Goal: Task Accomplishment & Management: Use online tool/utility

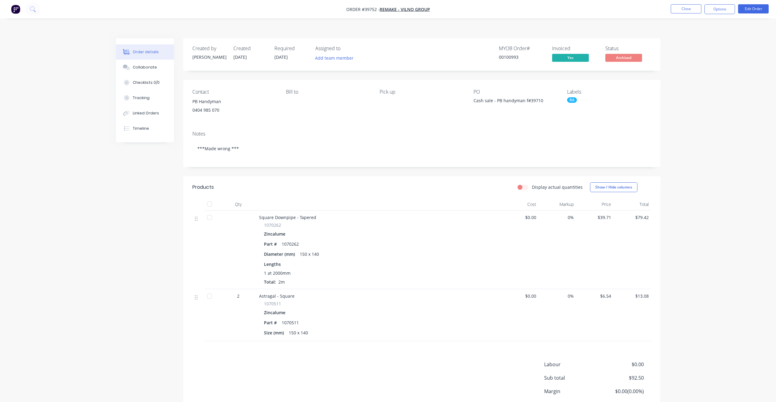
scroll to position [5, 0]
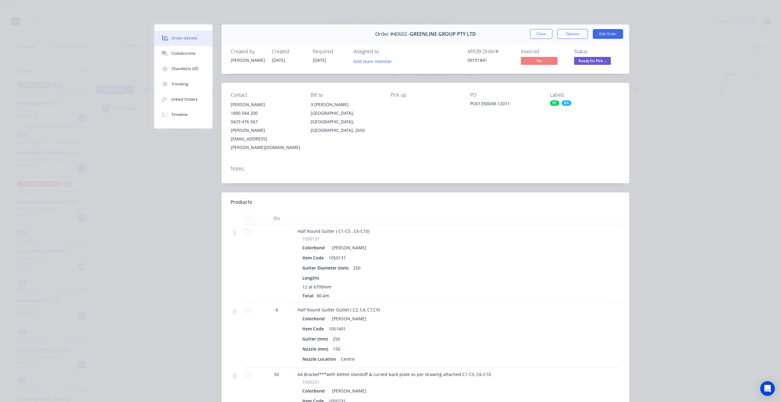
scroll to position [92, 0]
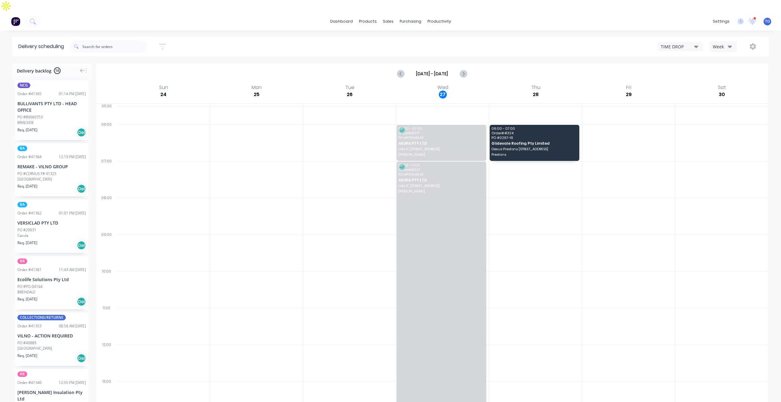
click at [725, 43] on div "Week" at bounding box center [721, 46] width 18 height 6
click at [723, 69] on div "Vehicle" at bounding box center [739, 75] width 61 height 12
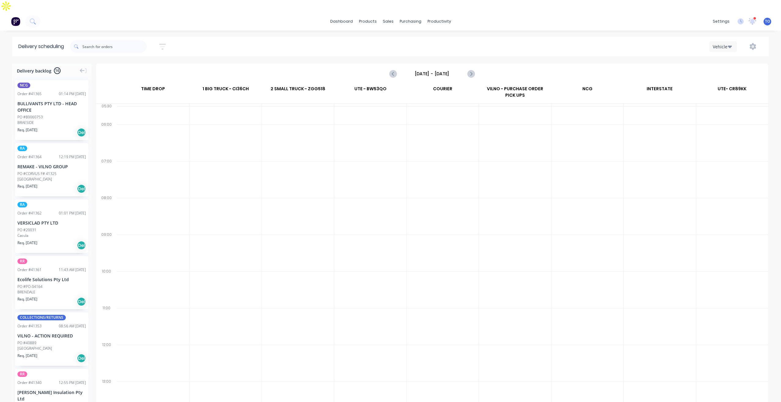
click at [443, 69] on input "Sunday - 24/08/25" at bounding box center [432, 73] width 61 height 9
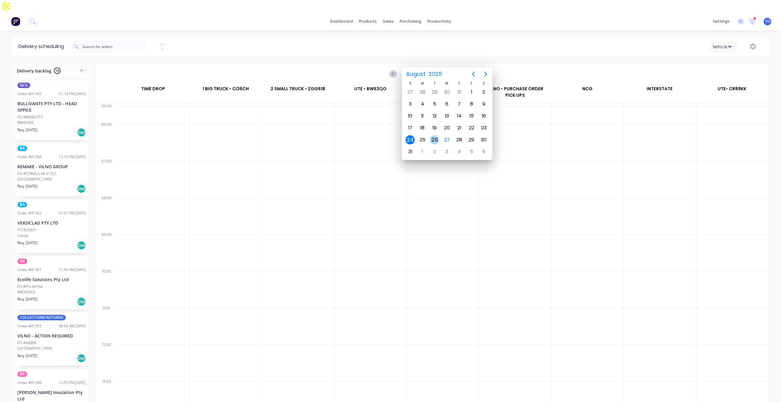
click at [444, 138] on div "27" at bounding box center [446, 139] width 9 height 9
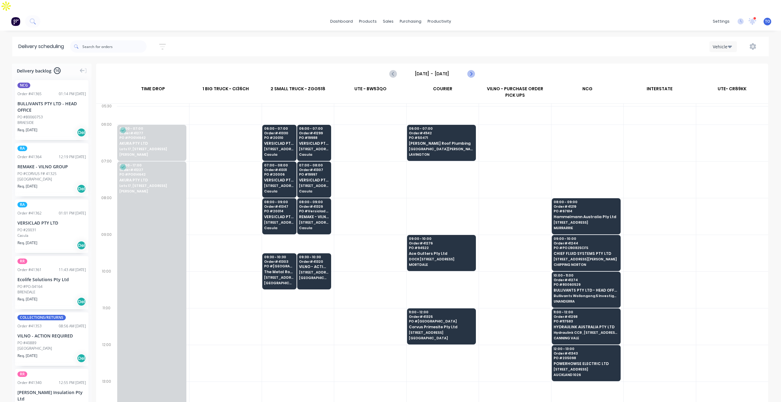
click at [467, 70] on icon "Next page" at bounding box center [470, 73] width 7 height 7
type input "Thursday - 28/08/25"
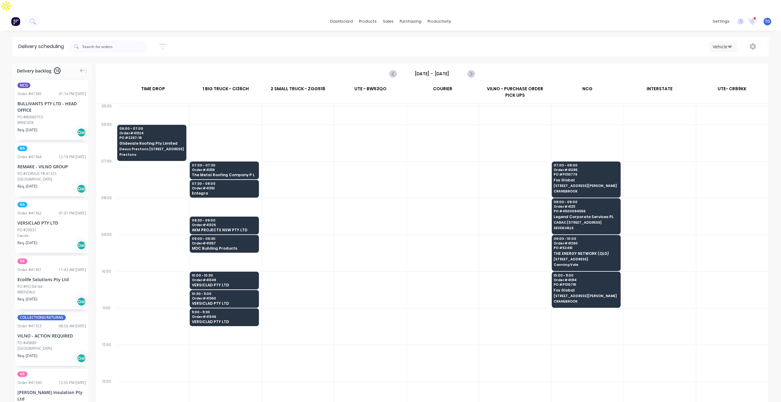
click at [753, 41] on button "button" at bounding box center [753, 46] width 20 height 11
click at [730, 58] on div "Run Sheet" at bounding box center [733, 62] width 47 height 9
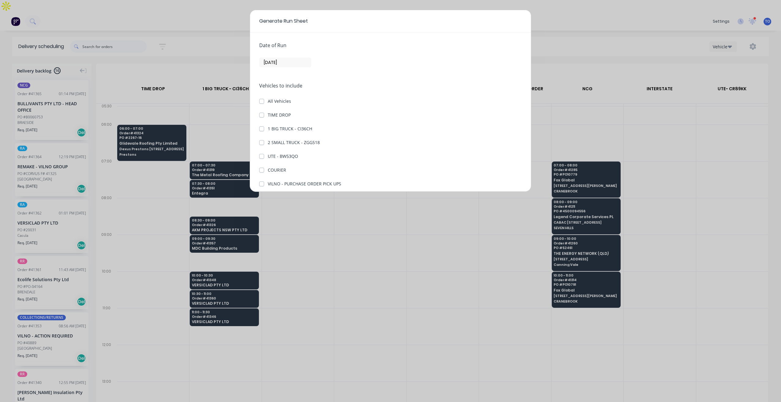
click at [276, 67] on div "Date of Run 27/08/25 Vehicles to include All Vehicles TIME DROP 1 BIG TRUCK - C…" at bounding box center [390, 111] width 281 height 159
click at [292, 62] on input "[DATE]" at bounding box center [284, 62] width 51 height 9
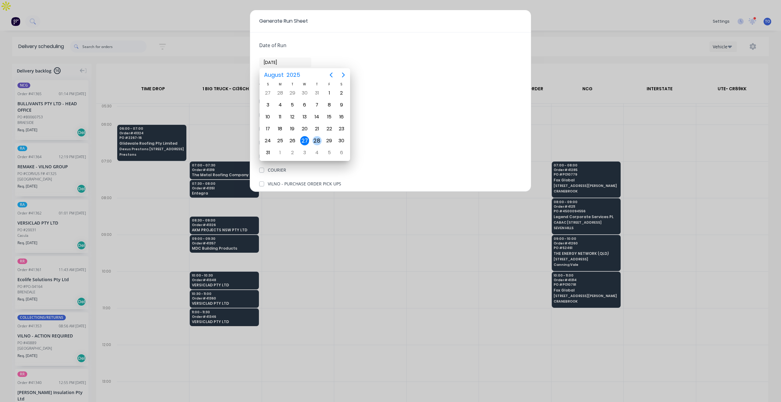
click at [316, 143] on div "28" at bounding box center [316, 140] width 9 height 9
type input "[DATE]"
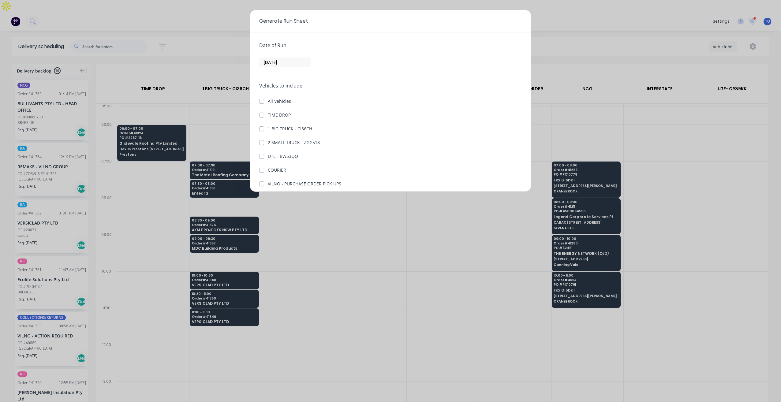
drag, startPoint x: 435, startPoint y: 49, endPoint x: 339, endPoint y: 71, distance: 99.0
click at [435, 49] on div "Date of Run 28/08/25" at bounding box center [390, 55] width 262 height 26
click at [268, 115] on label "TIME DROP" at bounding box center [279, 115] width 23 height 6
click at [260, 115] on DROP "TIME DROP" at bounding box center [261, 115] width 5 height 6
checkbox DROP "true"
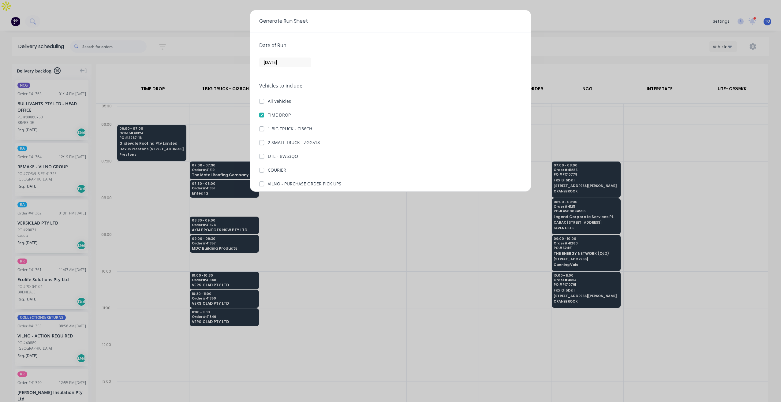
click at [268, 126] on label "1 BIG TRUCK - CI36CH" at bounding box center [290, 128] width 44 height 6
click at [261, 126] on CI36CH "1 BIG TRUCK - CI36CH" at bounding box center [261, 128] width 5 height 6
checkbox CI36CH "true"
click at [286, 176] on button "Generate run sheet" at bounding box center [282, 178] width 46 height 10
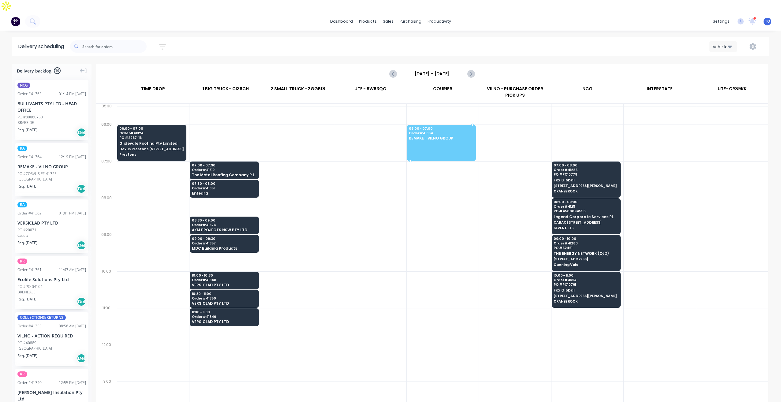
drag, startPoint x: 35, startPoint y: 158, endPoint x: 427, endPoint y: 117, distance: 394.2
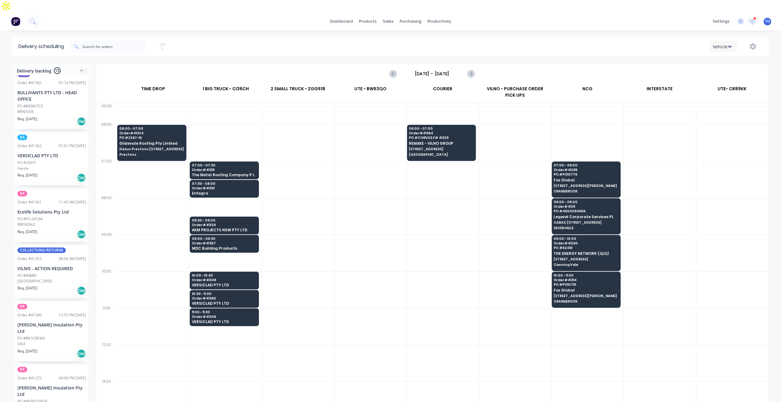
scroll to position [0, 0]
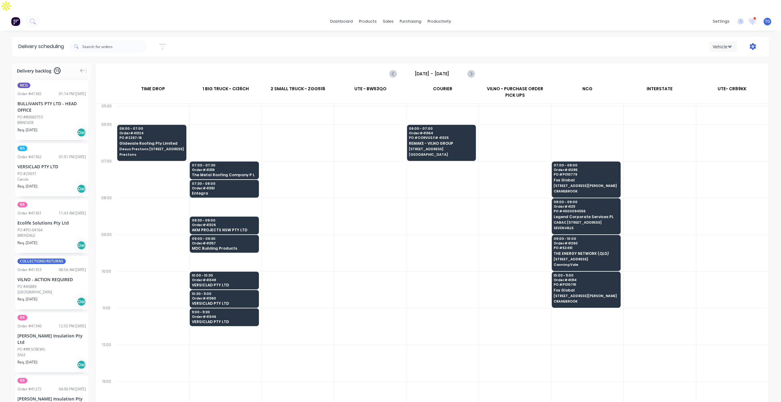
click at [756, 43] on icon "button" at bounding box center [752, 46] width 7 height 7
click at [725, 58] on div "Run Sheet" at bounding box center [733, 62] width 47 height 9
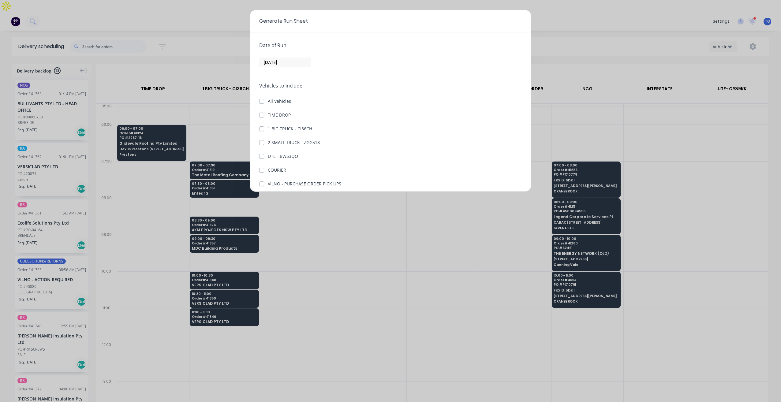
click at [291, 63] on input "[DATE]" at bounding box center [284, 62] width 51 height 9
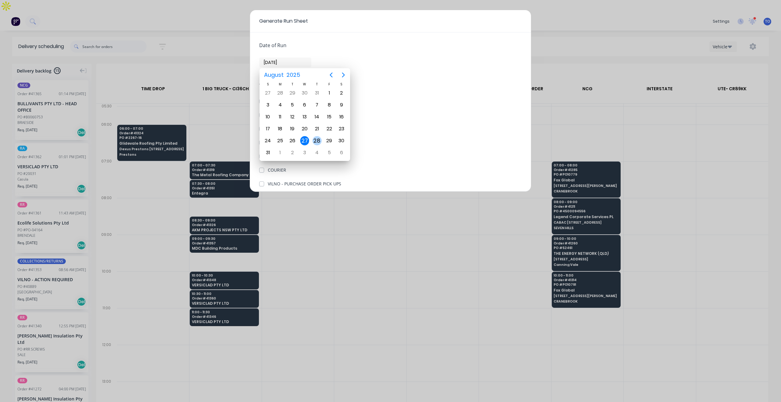
click at [318, 141] on div "28" at bounding box center [316, 140] width 9 height 9
type input "[DATE]"
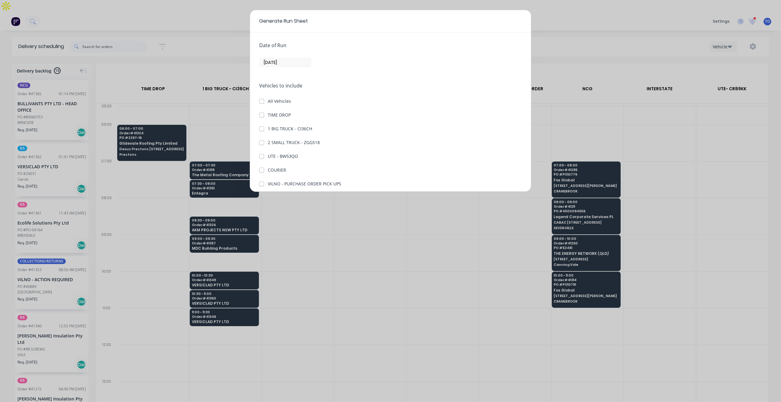
click at [268, 117] on label "TIME DROP" at bounding box center [279, 115] width 23 height 6
click at [262, 117] on DROP "TIME DROP" at bounding box center [261, 115] width 5 height 6
checkbox DROP "true"
click at [261, 132] on div "Vehicles to include All Vehicles TIME DROP 1 BIG TRUCK - CI36CH 2 SMALL TRUCK -…" at bounding box center [390, 155] width 262 height 146
click at [268, 131] on label "1 BIG TRUCK - CI36CH" at bounding box center [290, 128] width 44 height 6
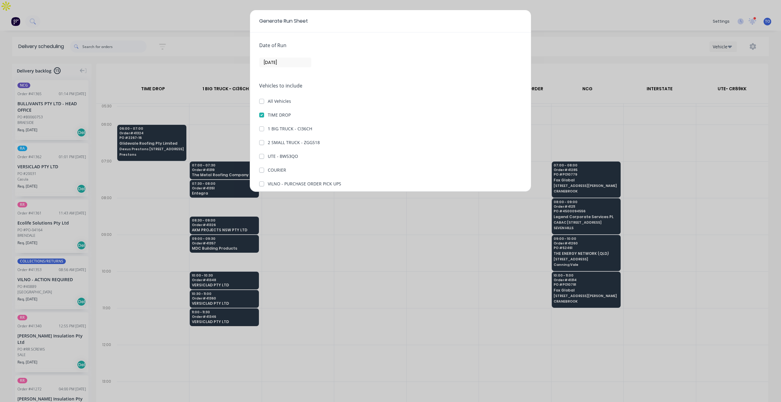
click at [261, 131] on CI36CH "1 BIG TRUCK - CI36CH" at bounding box center [261, 128] width 5 height 6
checkbox CI36CH "true"
click at [274, 177] on button "Generate run sheet" at bounding box center [282, 178] width 46 height 10
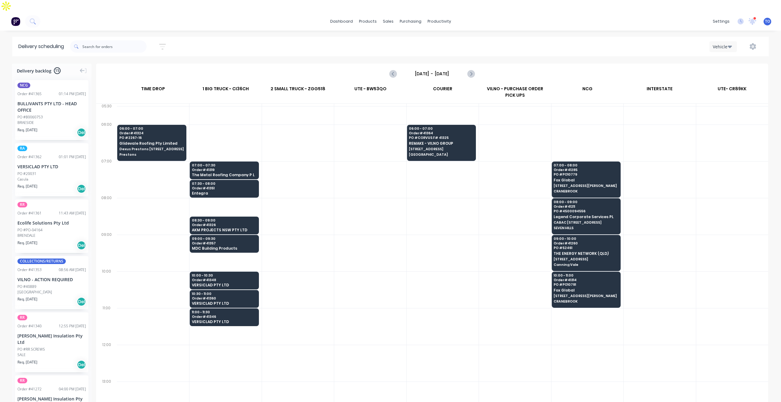
click at [719, 41] on button "Vehicle" at bounding box center [723, 46] width 28 height 11
click at [753, 43] on icon "button" at bounding box center [752, 46] width 7 height 7
click at [722, 58] on div "Run Sheet" at bounding box center [733, 62] width 47 height 9
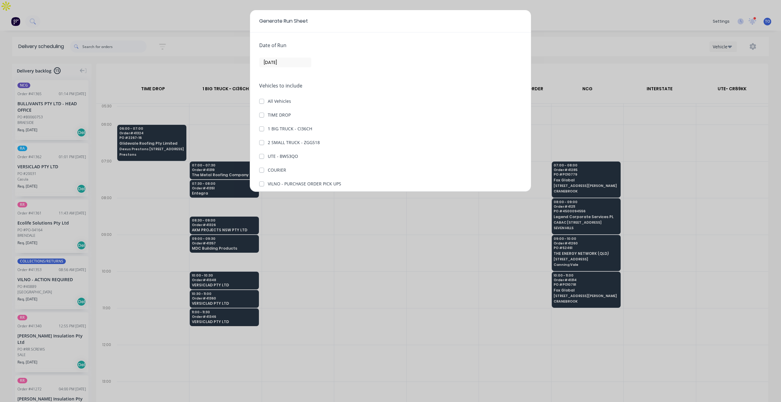
click at [286, 61] on input "[DATE]" at bounding box center [284, 62] width 51 height 9
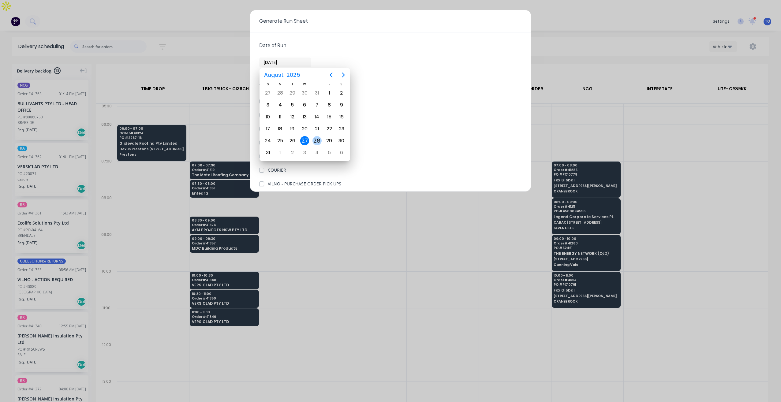
click at [315, 139] on div "28" at bounding box center [316, 140] width 9 height 9
type input "[DATE]"
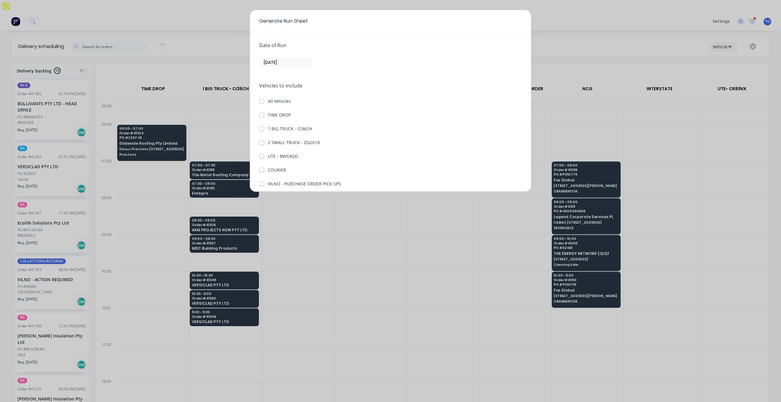
click at [268, 128] on label "1 BIG TRUCK - CI36CH" at bounding box center [290, 128] width 44 height 6
click at [262, 128] on CI36CH "1 BIG TRUCK - CI36CH" at bounding box center [261, 128] width 5 height 6
checkbox CI36CH "true"
click at [268, 113] on label "TIME DROP" at bounding box center [279, 115] width 23 height 6
click at [261, 113] on DROP "TIME DROP" at bounding box center [261, 115] width 5 height 6
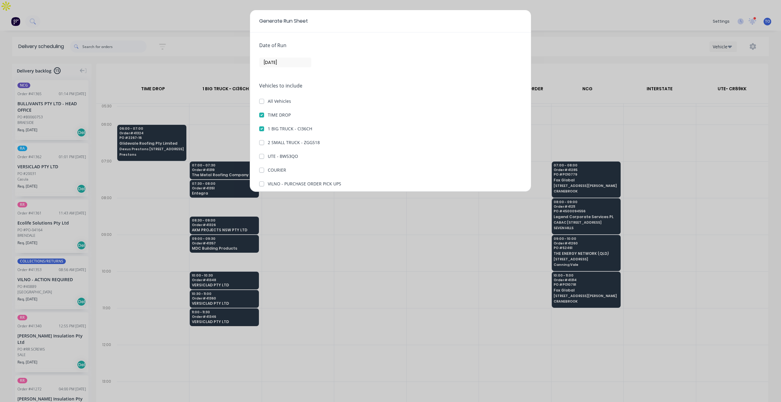
checkbox DROP "true"
click at [275, 179] on button "Generate run sheet" at bounding box center [282, 178] width 46 height 10
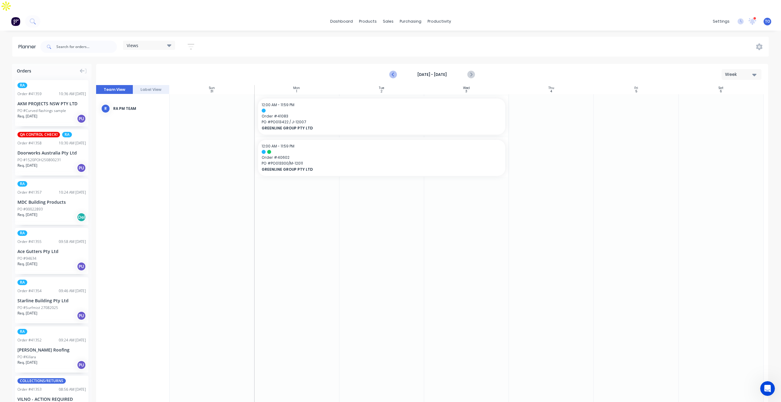
scroll to position [221, 0]
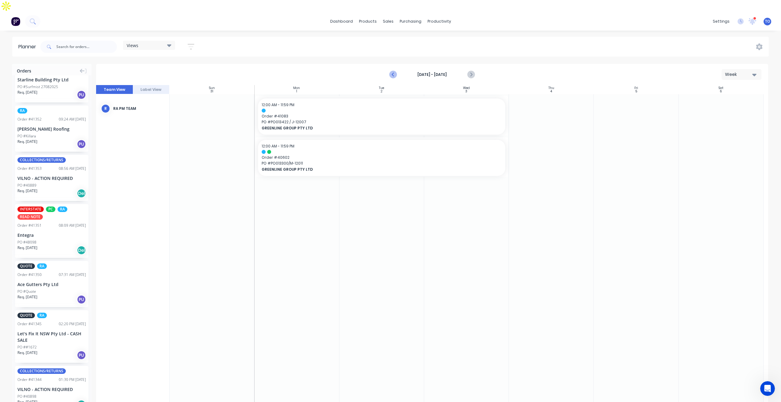
click at [393, 71] on icon "Previous page" at bounding box center [392, 74] width 7 height 7
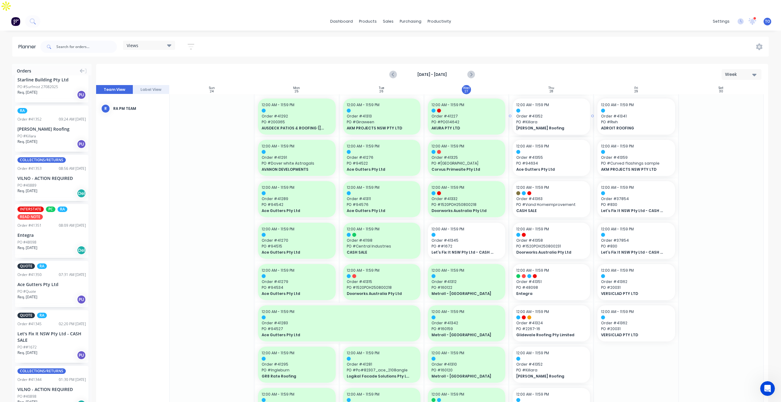
drag, startPoint x: 36, startPoint y: 116, endPoint x: 536, endPoint y: 130, distance: 499.7
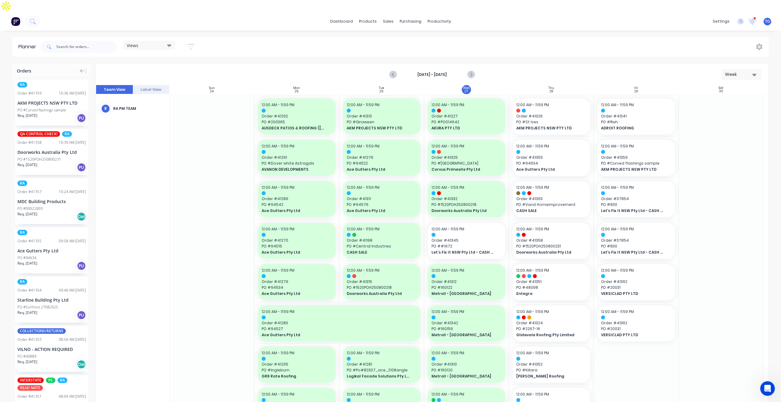
scroll to position [0, 0]
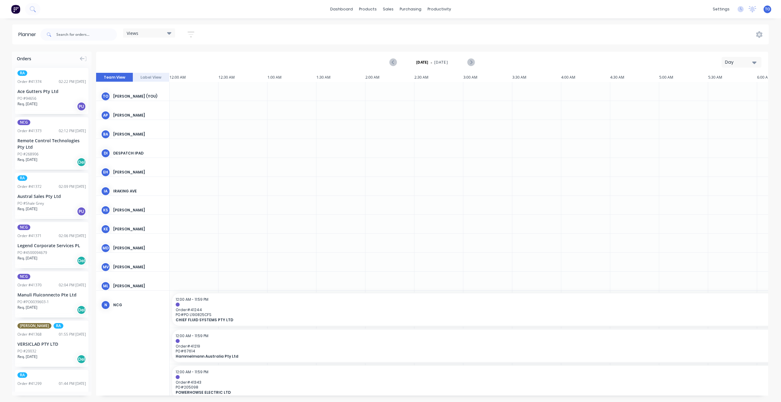
scroll to position [0, 1371]
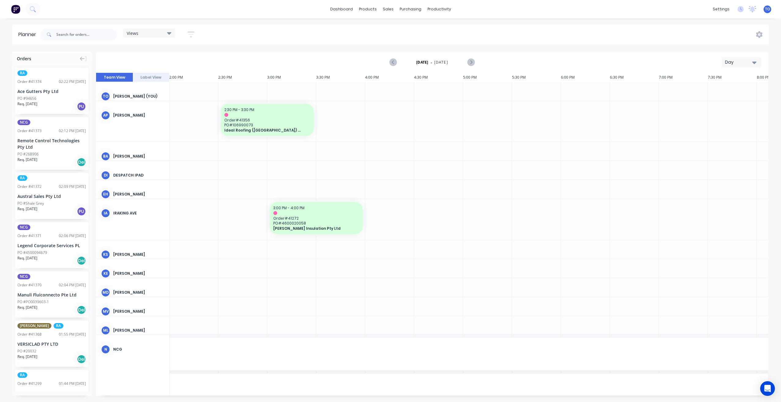
click at [726, 65] on div "Day" at bounding box center [739, 62] width 28 height 6
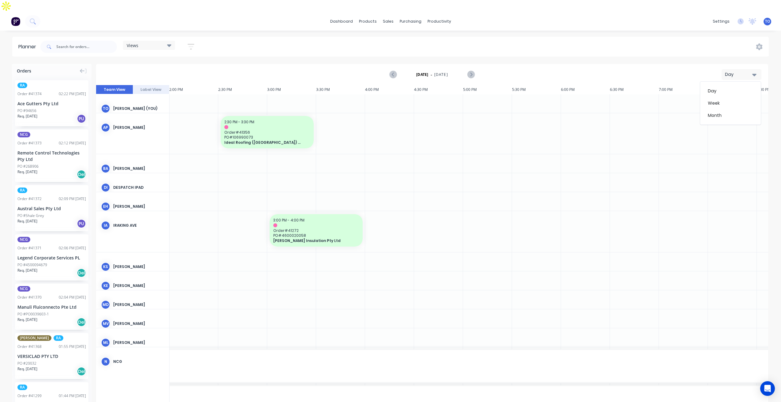
click at [712, 97] on div "Week" at bounding box center [730, 103] width 61 height 12
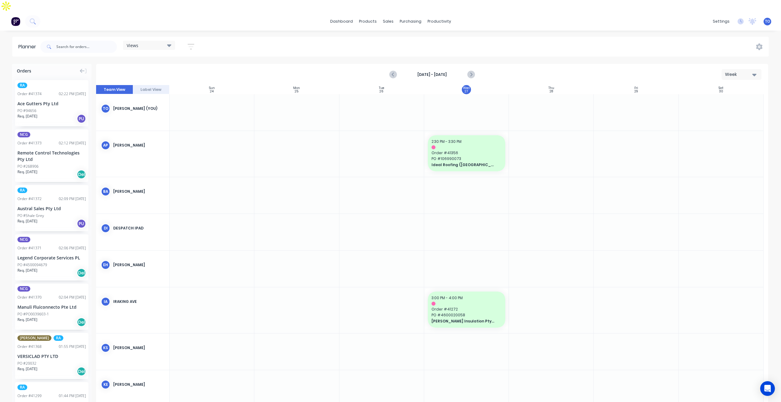
click at [188, 43] on icon "button" at bounding box center [191, 47] width 7 height 8
click at [176, 85] on div "Show/Hide orders" at bounding box center [158, 88] width 43 height 6
click at [160, 100] on div "All" at bounding box center [183, 103] width 61 height 6
click at [161, 124] on div "Unscheduled" at bounding box center [183, 127] width 61 height 6
click at [179, 66] on div "Show/Hide users" at bounding box center [158, 69] width 43 height 6
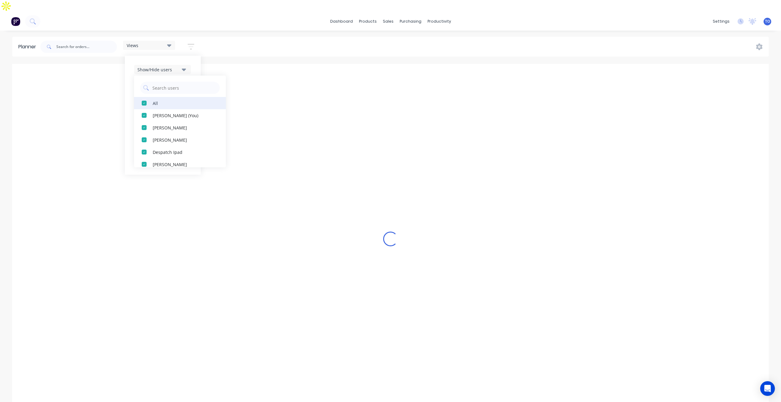
click at [159, 100] on div "All" at bounding box center [183, 103] width 61 height 6
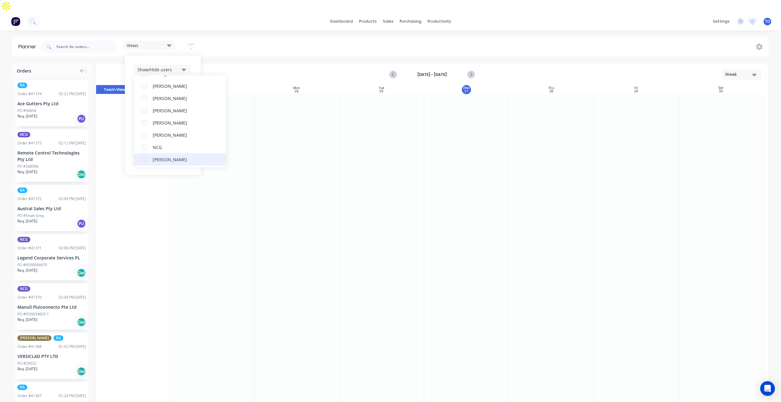
scroll to position [122, 0]
click at [173, 97] on button "RA PM Team" at bounding box center [180, 103] width 92 height 12
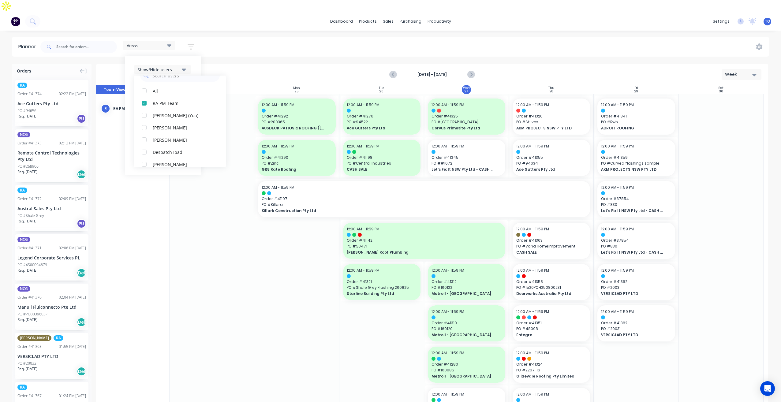
click at [195, 56] on div "Show/Hide users All RA PM Team [PERSON_NAME] (You) [PERSON_NAME] [PERSON_NAME] …" at bounding box center [163, 115] width 76 height 119
click at [165, 103] on div "Filter by status" at bounding box center [158, 106] width 43 height 6
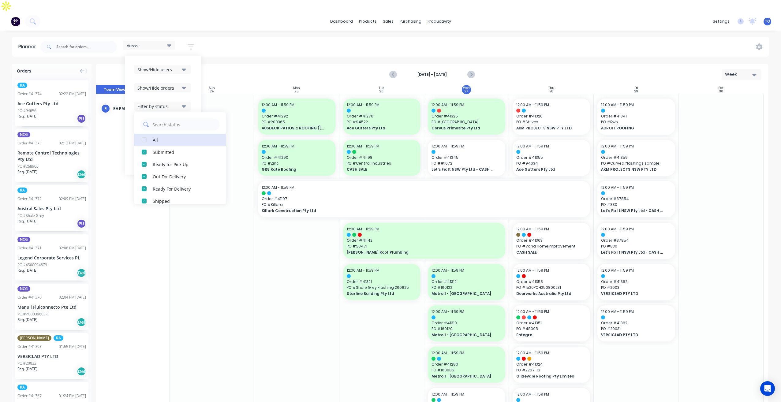
drag, startPoint x: 155, startPoint y: 126, endPoint x: 171, endPoint y: 107, distance: 25.1
click at [155, 136] on div "All" at bounding box center [183, 139] width 61 height 6
click at [191, 83] on div "Show/Hide orders" at bounding box center [163, 87] width 58 height 9
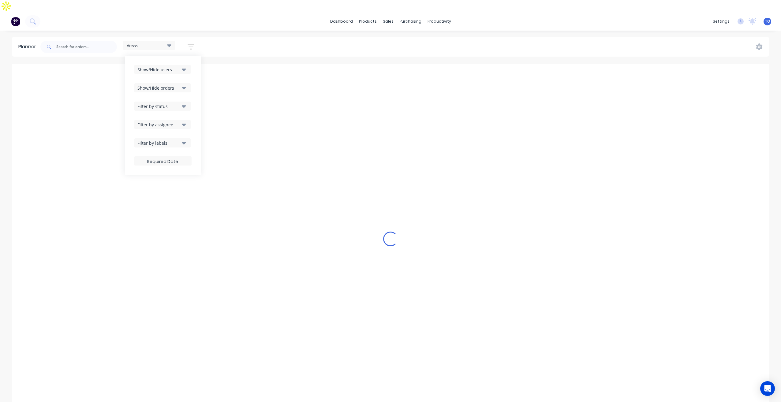
click at [169, 121] on div "Filter by assignee" at bounding box center [158, 124] width 43 height 6
click at [180, 83] on button "Show/Hide orders" at bounding box center [162, 87] width 57 height 9
click at [197, 65] on div "Show/Hide users Show/Hide orders All Scheduled Unscheduled Filter by status Fil…" at bounding box center [163, 115] width 76 height 119
click at [174, 121] on div "Filter by assignee" at bounding box center [158, 124] width 43 height 6
click at [190, 89] on div "Show/Hide users Show/Hide orders Filter by status Filter by assignee All Unassi…" at bounding box center [163, 115] width 58 height 101
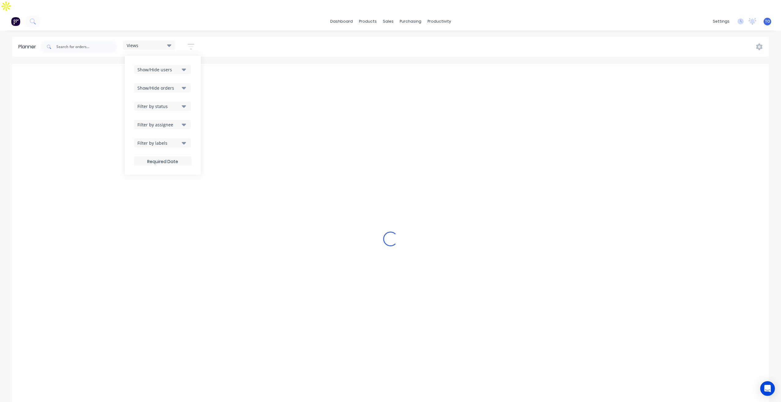
click at [177, 103] on div "Filter by status" at bounding box center [158, 106] width 43 height 6
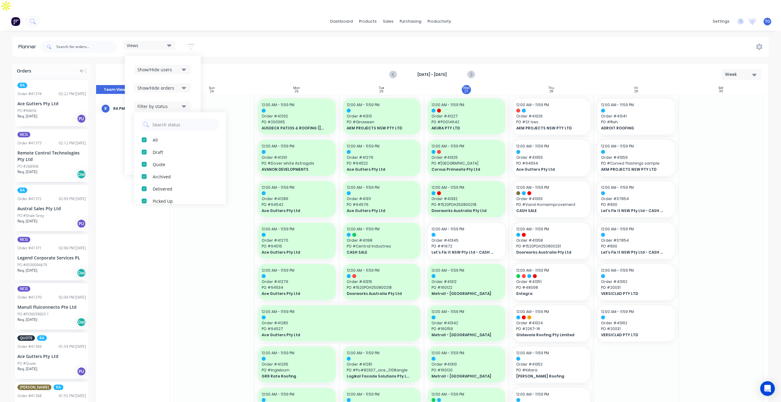
click at [194, 72] on div "Show/Hide users Show/Hide orders Filter by status All Draft Quote Archived Deli…" at bounding box center [163, 115] width 76 height 119
drag, startPoint x: 573, startPoint y: 28, endPoint x: 554, endPoint y: 178, distance: 150.4
click at [573, 38] on div "Views Save new view None (Default) edit Iraking edit [PERSON_NAME] edit [PERSON…" at bounding box center [403, 47] width 729 height 18
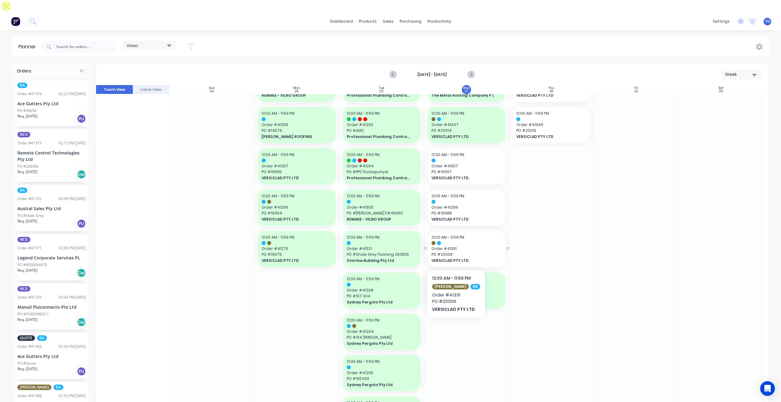
scroll to position [551, 0]
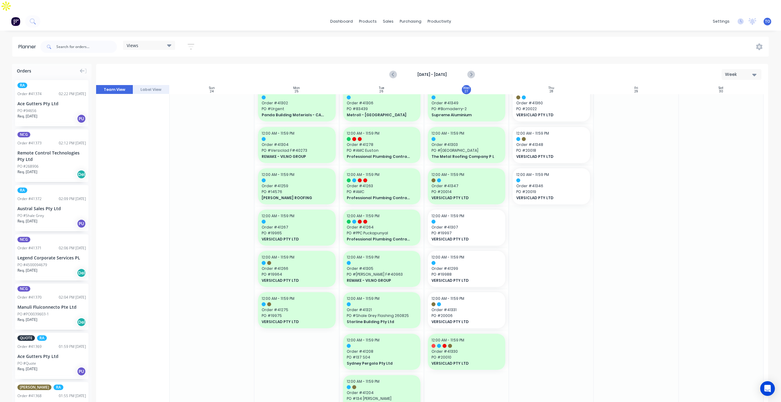
drag, startPoint x: 29, startPoint y: 189, endPoint x: 563, endPoint y: 132, distance: 537.1
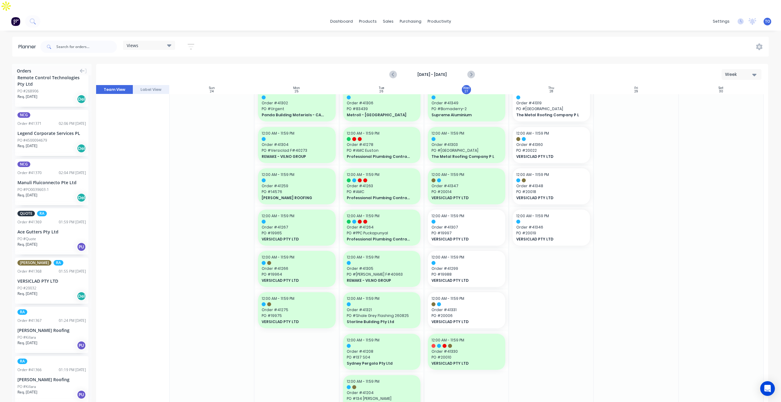
scroll to position [122, 0]
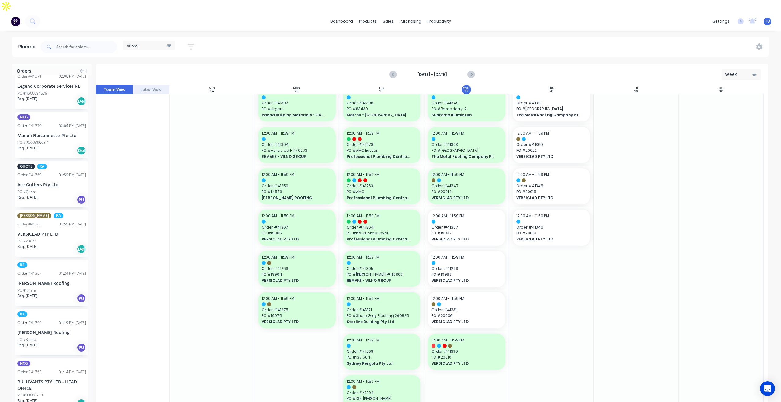
drag, startPoint x: 28, startPoint y: 266, endPoint x: 531, endPoint y: 175, distance: 511.0
drag, startPoint x: 31, startPoint y: 258, endPoint x: 545, endPoint y: 198, distance: 517.3
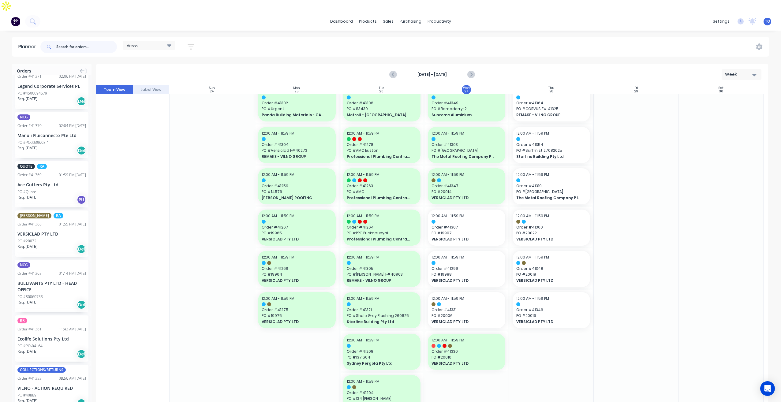
click at [83, 41] on input "text" at bounding box center [86, 47] width 61 height 12
type input "41372"
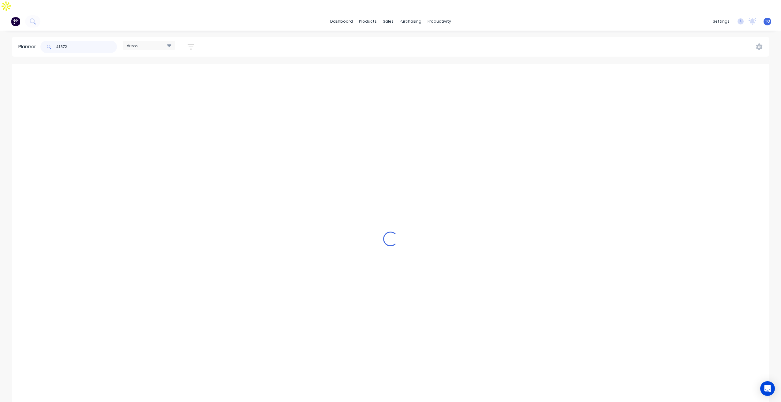
scroll to position [0, 0]
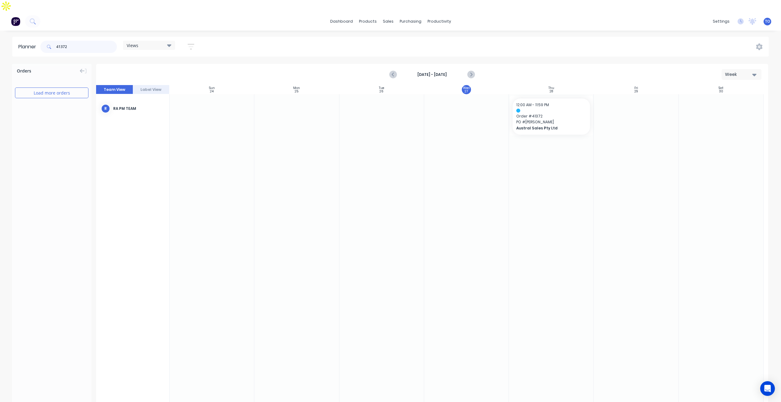
click at [86, 41] on input "41372" at bounding box center [86, 47] width 61 height 12
click at [87, 41] on input "41372" at bounding box center [86, 47] width 61 height 12
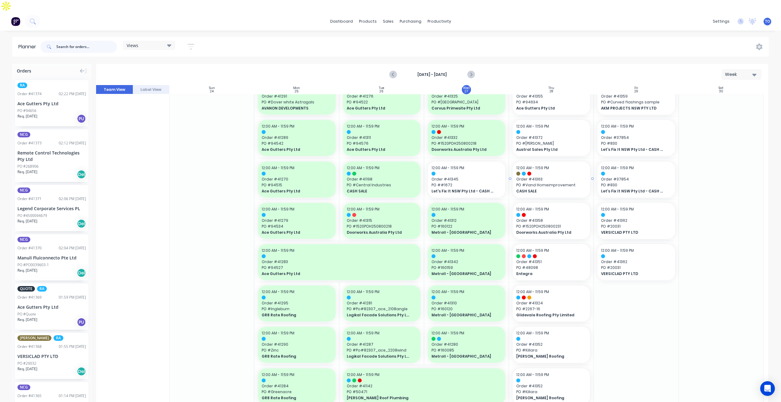
scroll to position [31, 0]
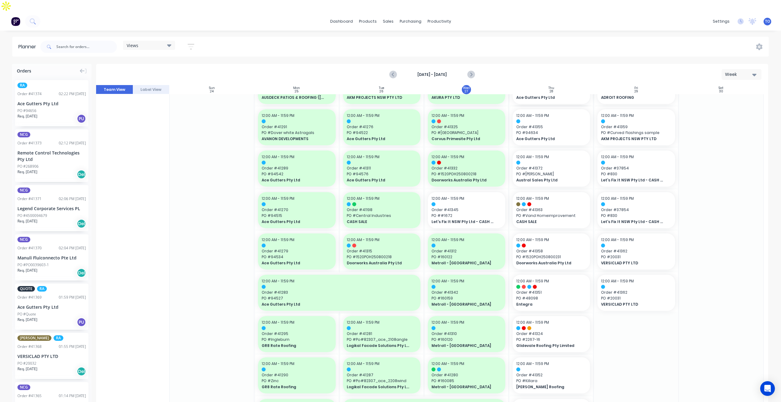
drag, startPoint x: 44, startPoint y: 86, endPoint x: 542, endPoint y: 129, distance: 499.6
